Goal: Transaction & Acquisition: Purchase product/service

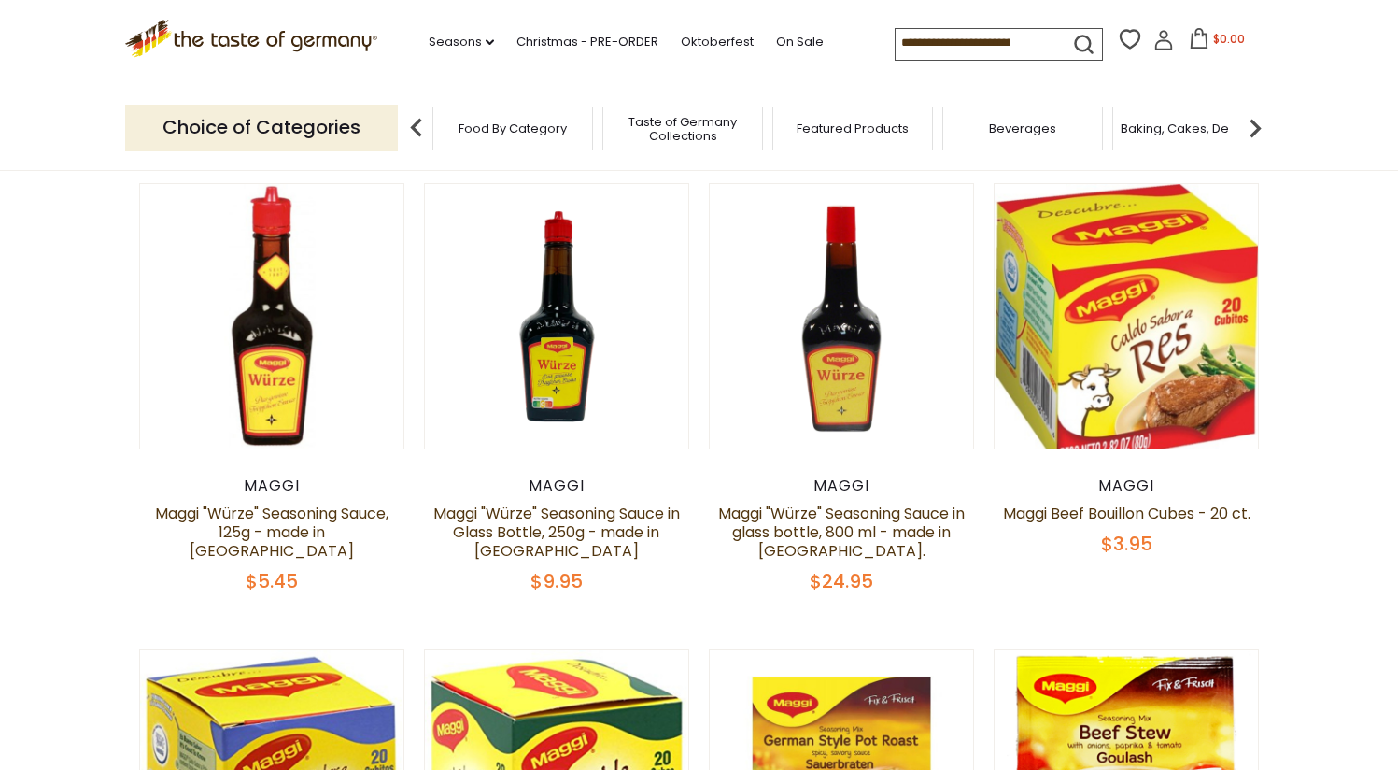
scroll to position [98, 0]
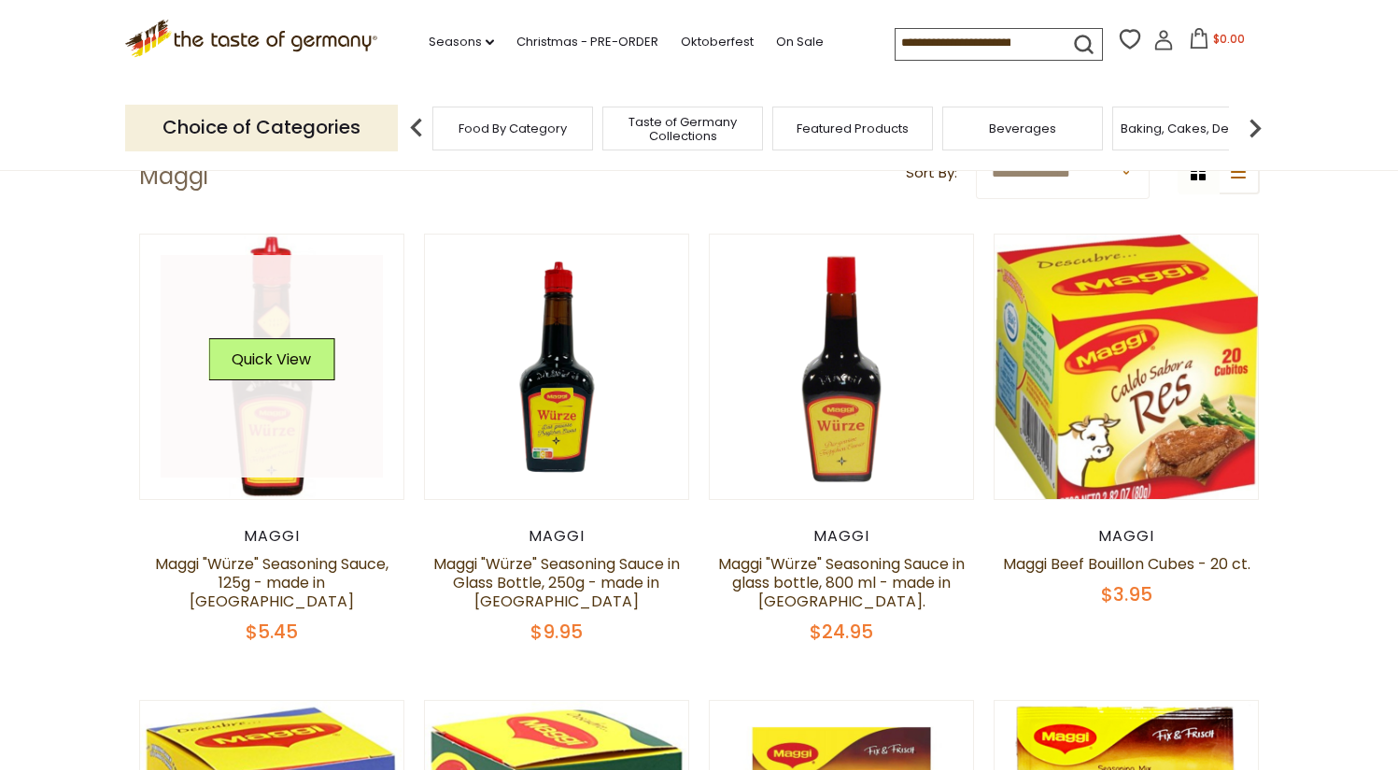
click at [262, 419] on link at bounding box center [272, 366] width 222 height 222
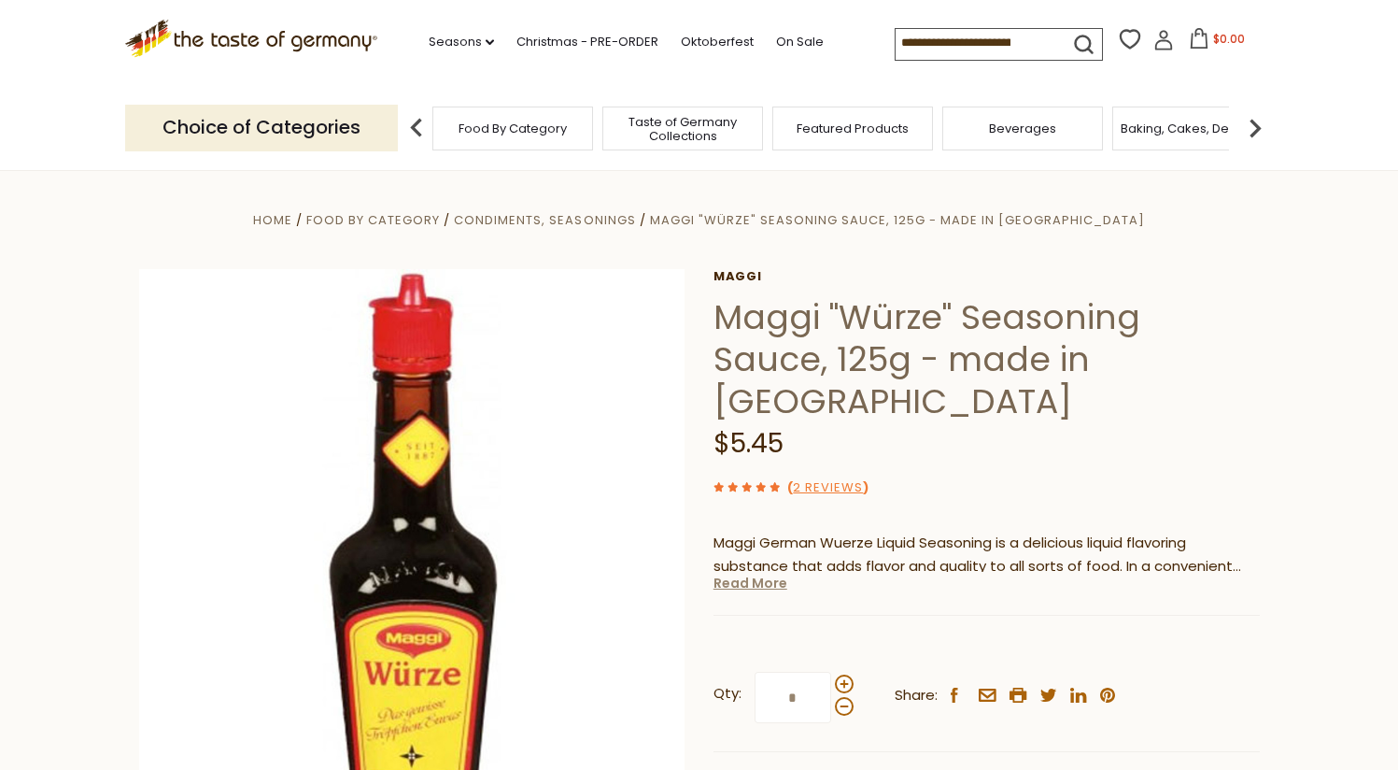
click at [745, 573] on link "Read More" at bounding box center [751, 582] width 74 height 19
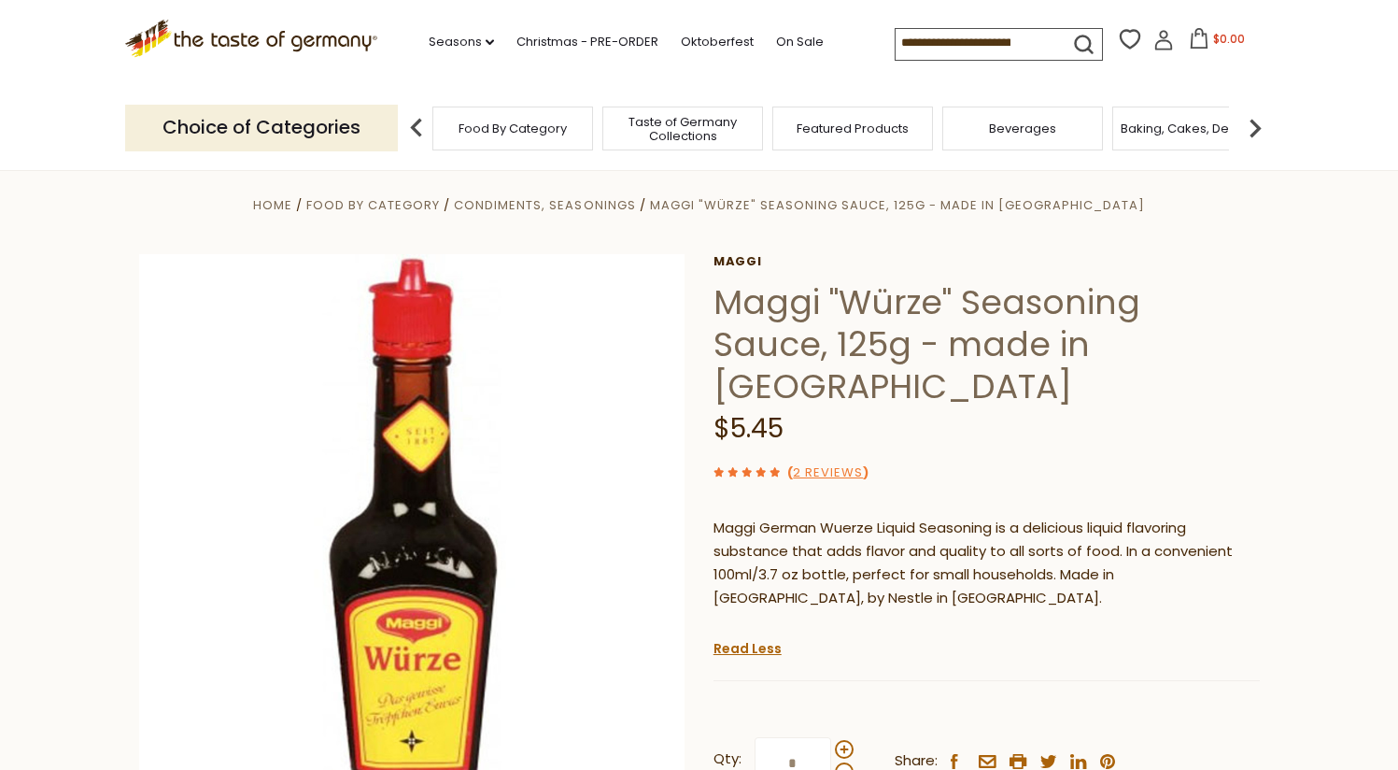
scroll to position [16, 0]
click at [488, 40] on icon at bounding box center [490, 42] width 8 height 6
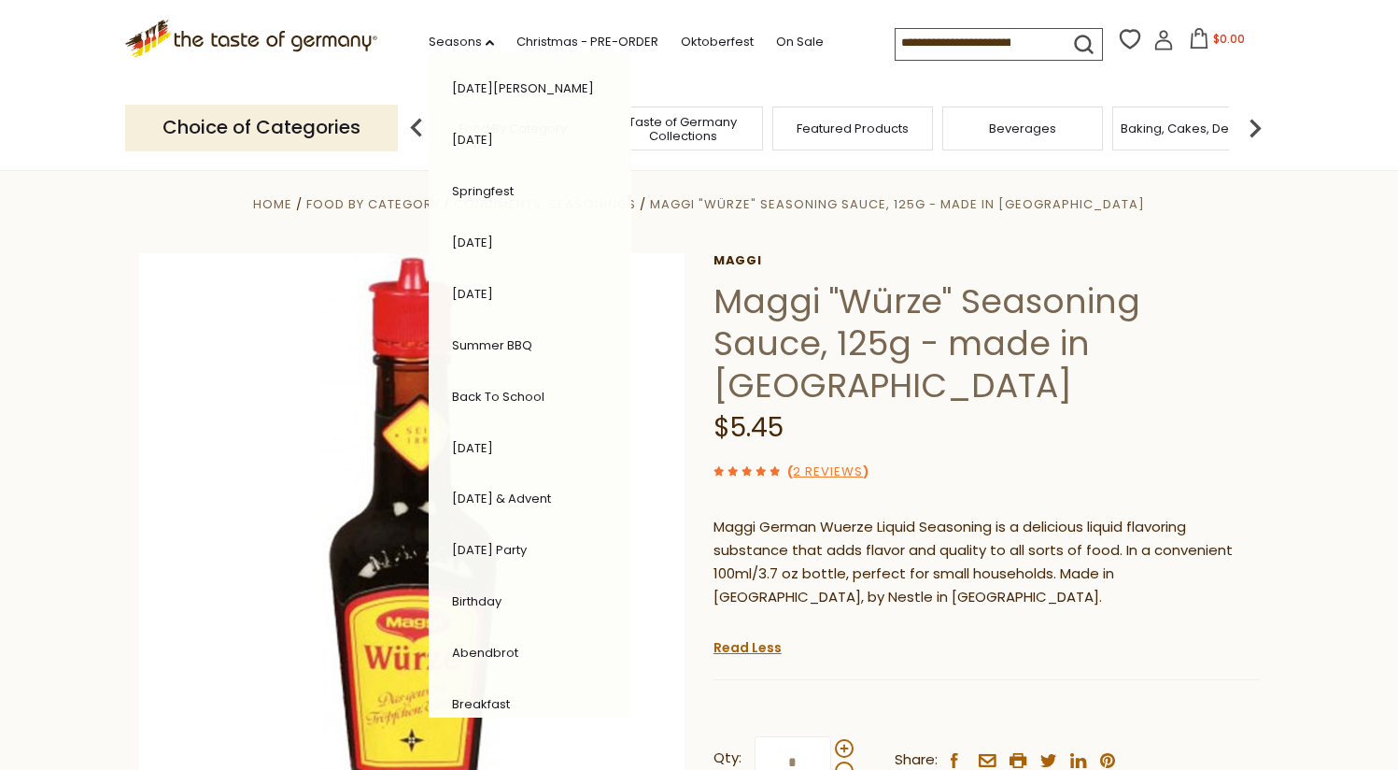
scroll to position [260, 0]
click at [92, 134] on header "Free Shipping Starts at $80.00. Varies by Region. Exclusions Apply. Click here …" at bounding box center [699, 85] width 1398 height 171
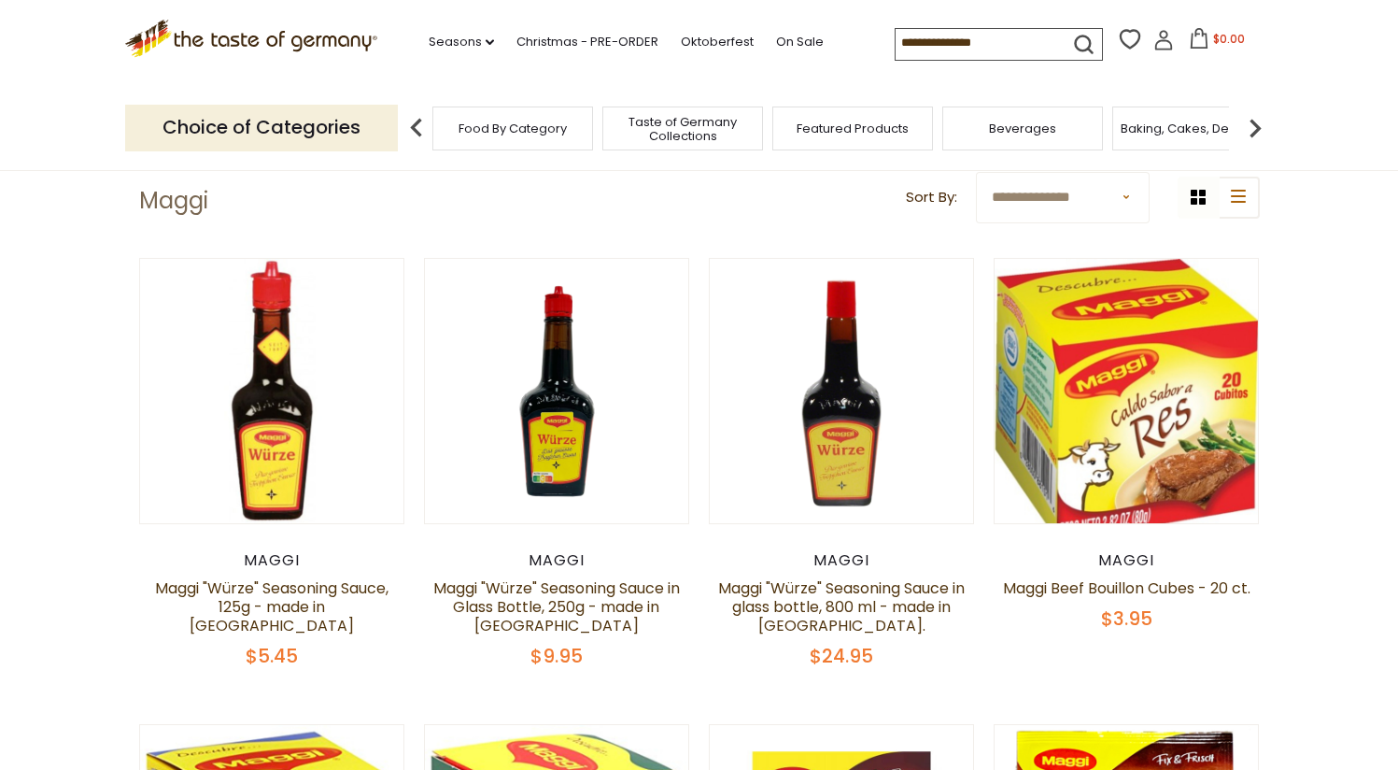
scroll to position [98, 0]
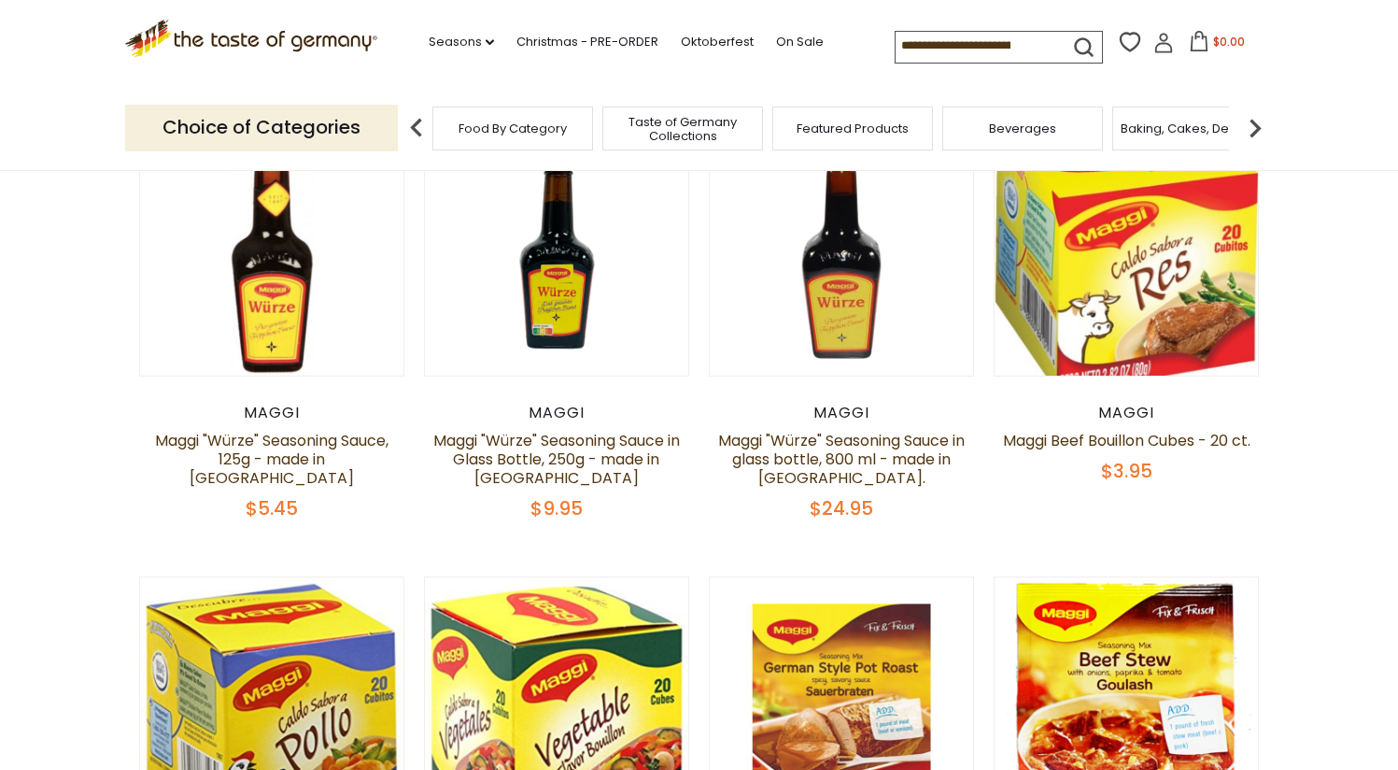
scroll to position [435, 0]
